Goal: Task Accomplishment & Management: Manage account settings

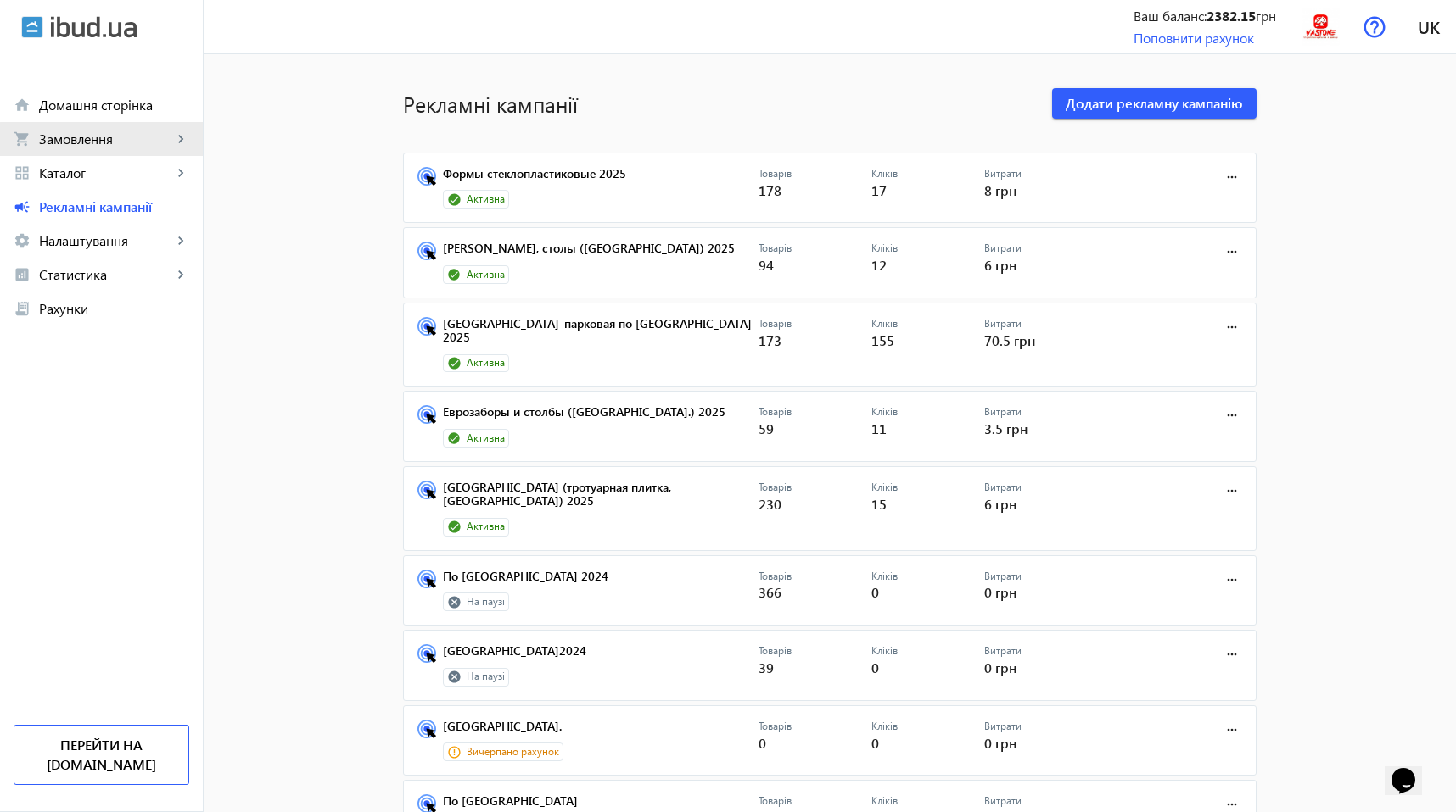
click at [102, 141] on span "Замовлення" at bounding box center [106, 139] width 134 height 17
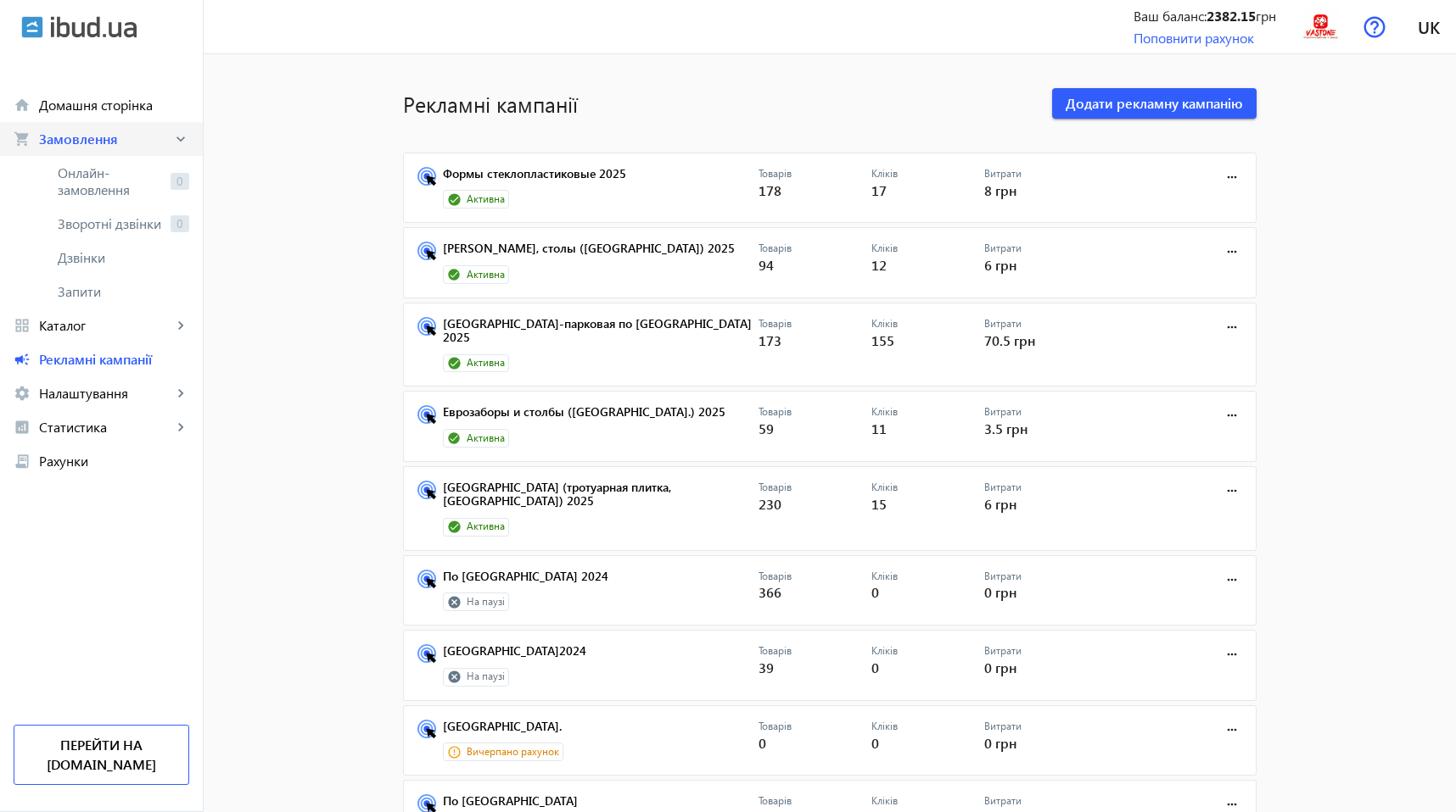
click at [102, 141] on span "Замовлення" at bounding box center [106, 139] width 134 height 17
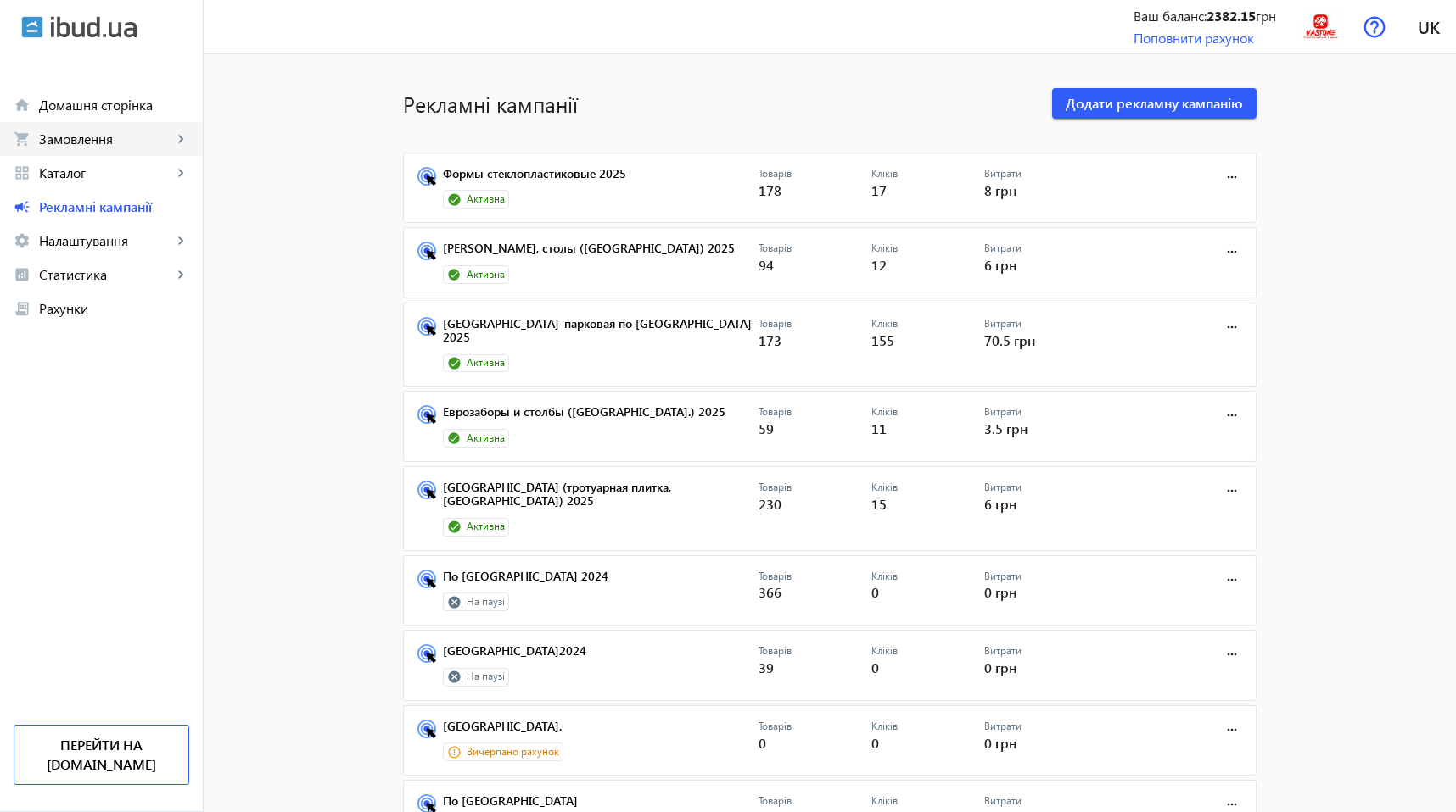
click at [115, 139] on span "Замовлення" at bounding box center [106, 139] width 134 height 17
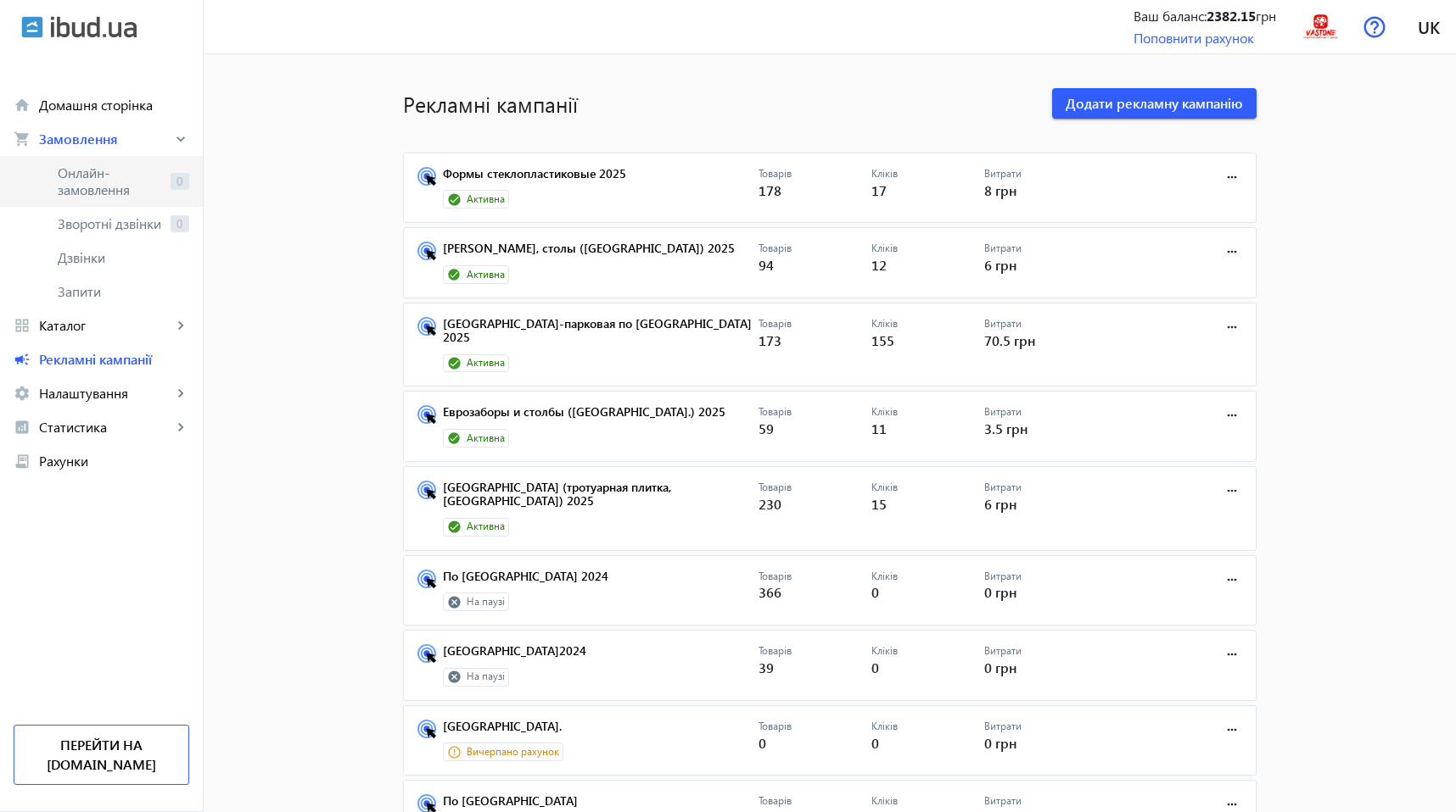
click at [108, 157] on link "Онлайн-замовлення 0" at bounding box center [101, 181] width 203 height 51
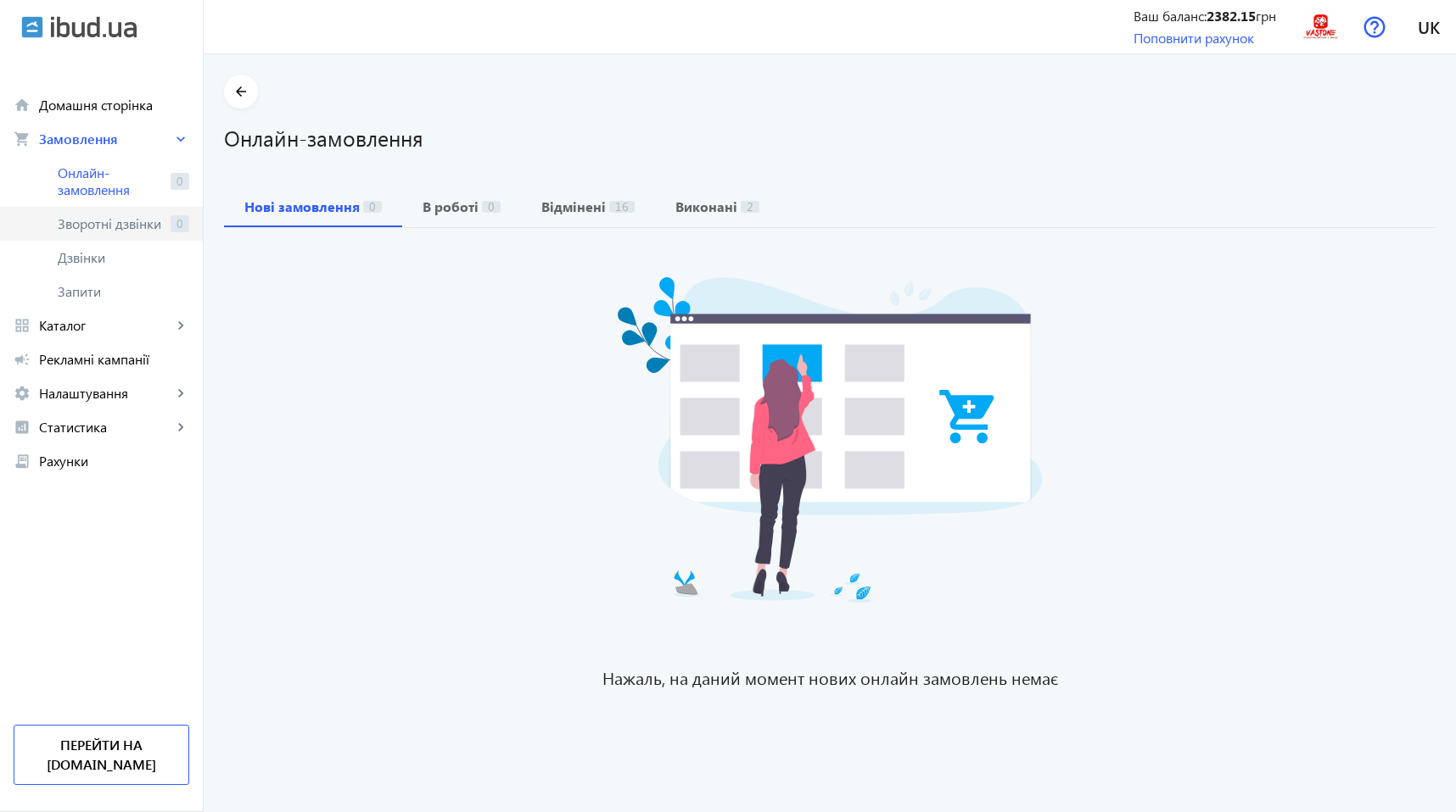
click at [121, 217] on span "Зворотні дзвінки" at bounding box center [110, 223] width 106 height 17
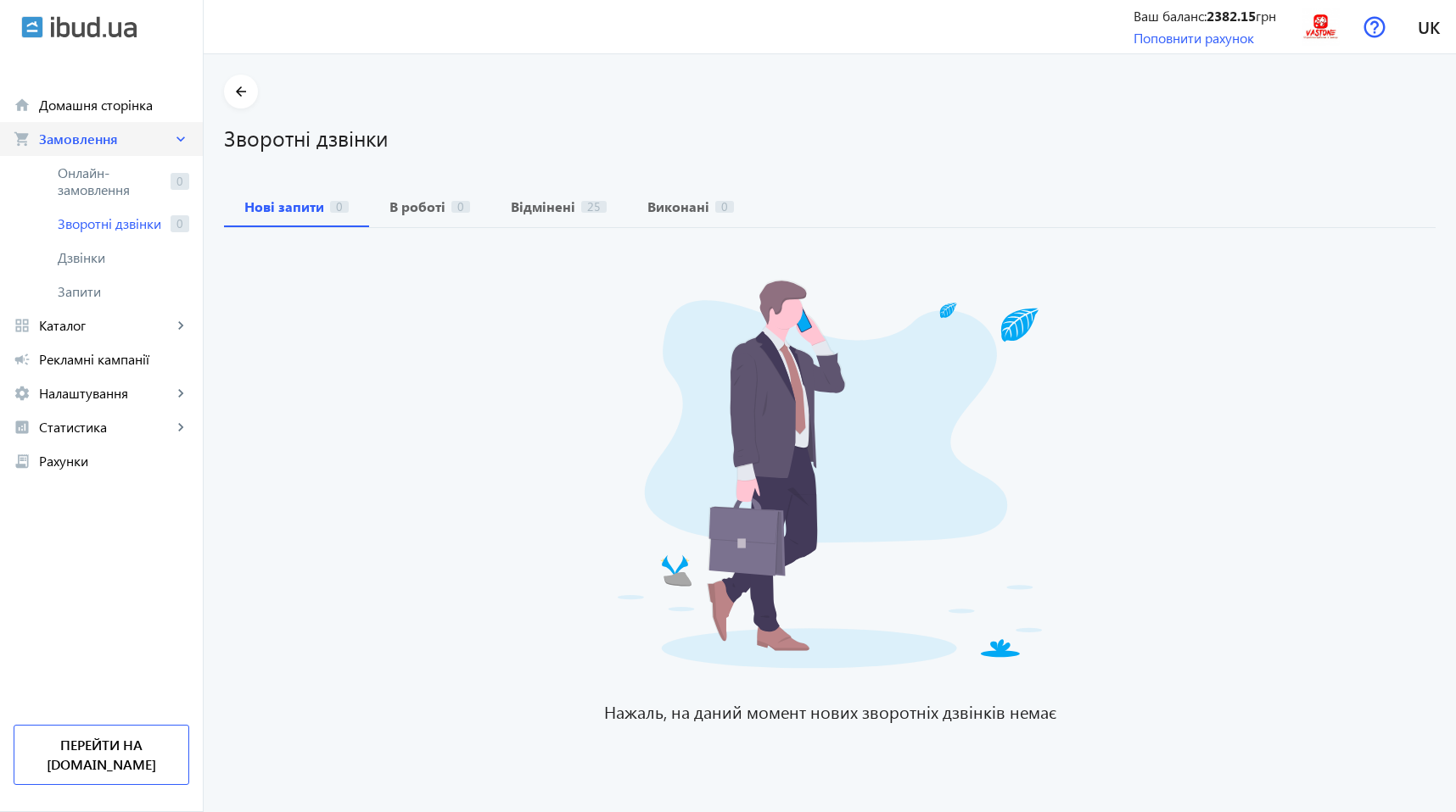
click at [104, 147] on span "Замовлення" at bounding box center [106, 139] width 134 height 17
